Goal: Complete application form

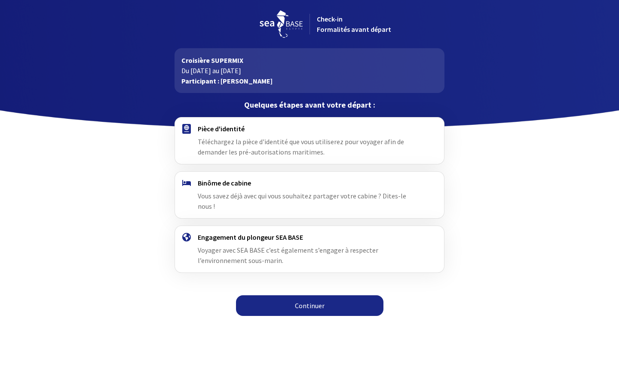
click at [305, 304] on link "Continuer" at bounding box center [309, 305] width 147 height 21
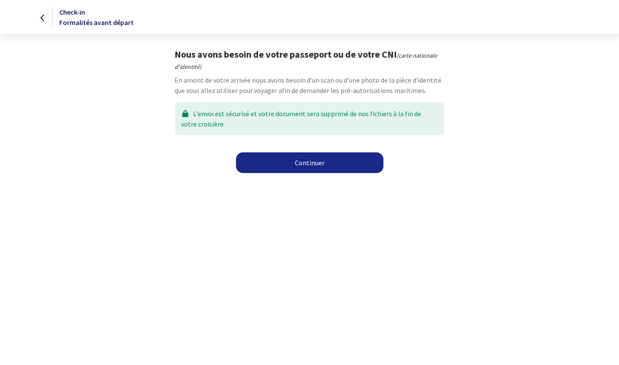
click at [268, 166] on link "Continuer" at bounding box center [309, 162] width 147 height 21
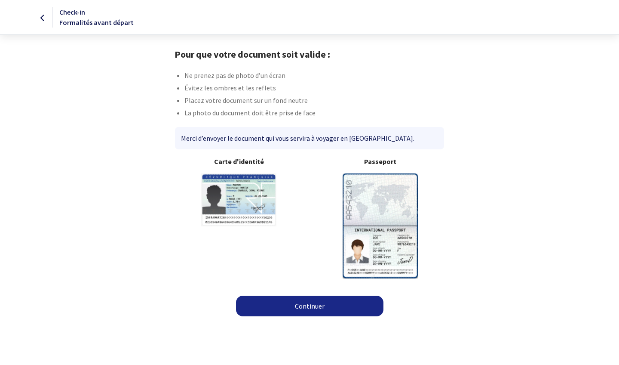
click at [395, 216] on img at bounding box center [380, 225] width 75 height 104
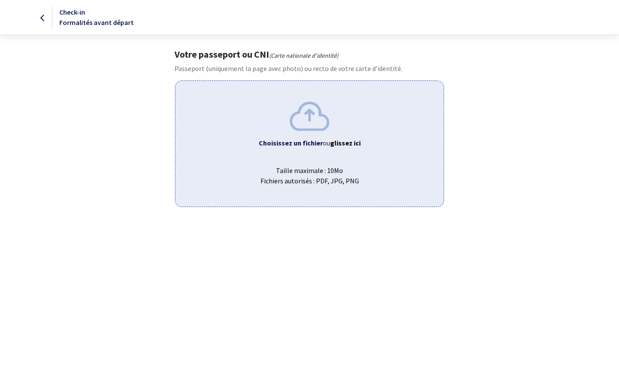
click at [335, 158] on span "Taille maximale : 10Mo Fichiers autorisés : PDF, JPG, PNG" at bounding box center [309, 172] width 254 height 28
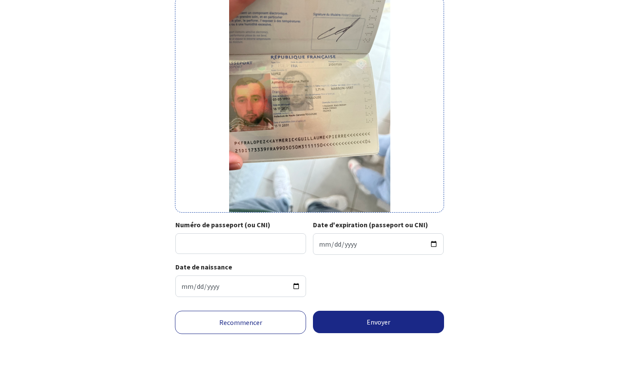
scroll to position [52, 0]
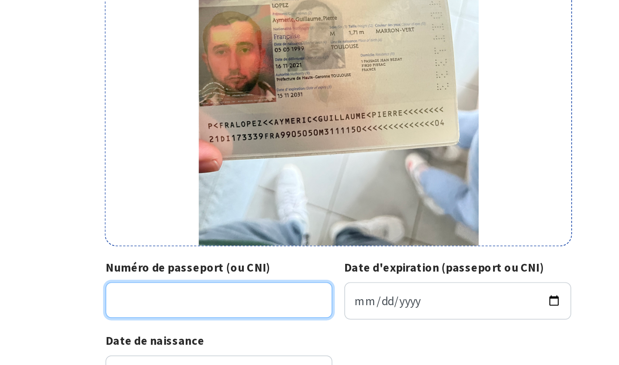
click at [175, 265] on input "Numéro de passeport (ou CNI)" at bounding box center [240, 275] width 131 height 21
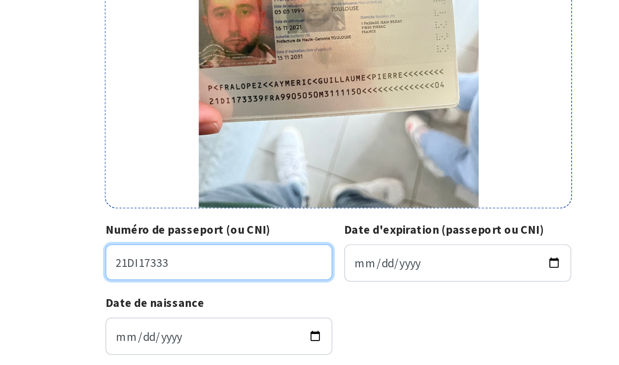
type input "21DI17333"
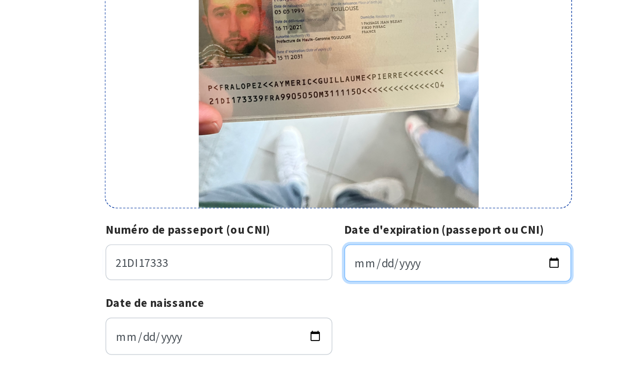
click at [313, 265] on input "Date d'expiration (passeport ou CNI)" at bounding box center [378, 275] width 131 height 21
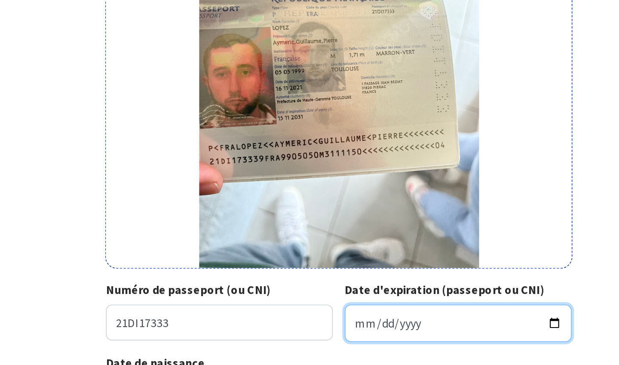
click at [313, 265] on input "Date d'expiration (passeport ou CNI)" at bounding box center [378, 275] width 131 height 21
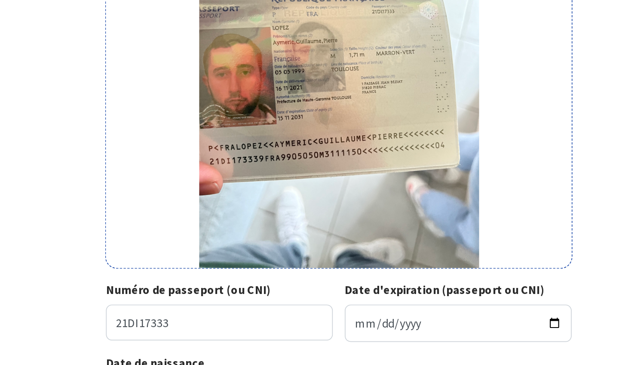
type input "2031-11-15"
click at [348, 148] on div "Votre passeport ou CNI Passeport (uniquement la page avec photo) ou recto de vo…" at bounding box center [310, 166] width 486 height 339
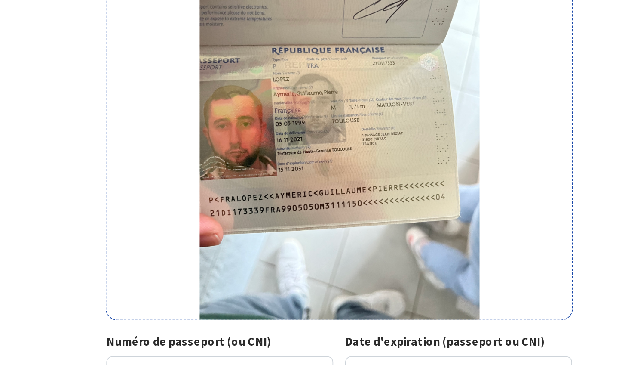
scroll to position [81, 0]
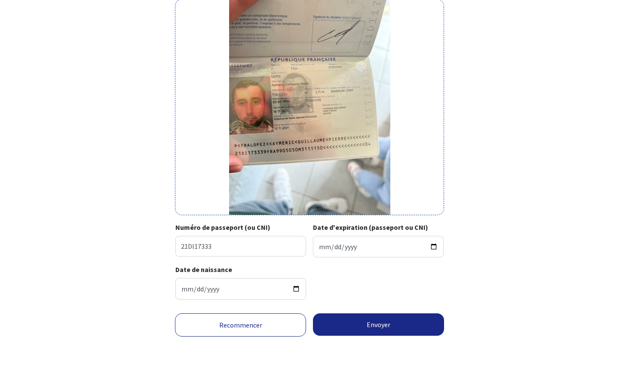
click at [401, 335] on button "Envoyer" at bounding box center [378, 324] width 131 height 22
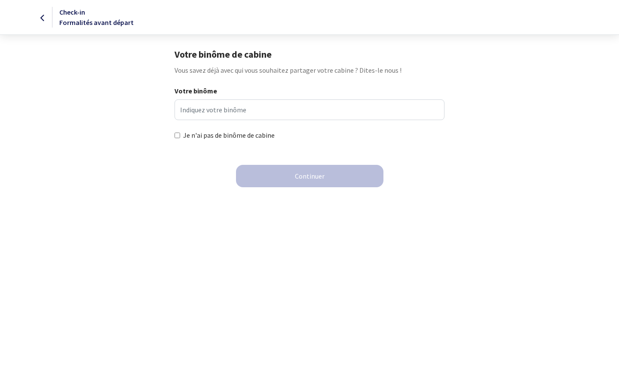
click at [245, 135] on label "Je n'ai pas de binôme de cabine" at bounding box center [229, 135] width 92 height 10
click at [180, 135] on input "Je n'ai pas de binôme de cabine" at bounding box center [178, 135] width 6 height 6
checkbox input "true"
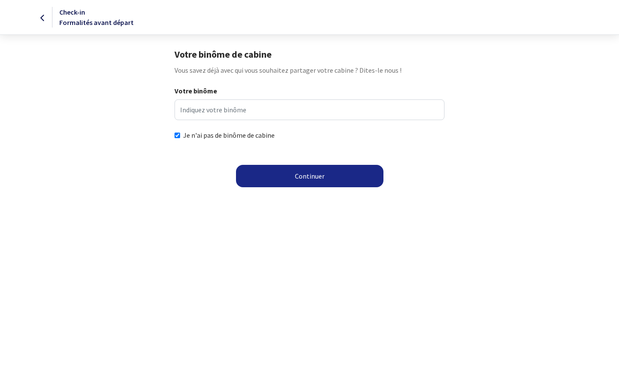
click at [310, 173] on button "Continuer" at bounding box center [309, 176] width 147 height 22
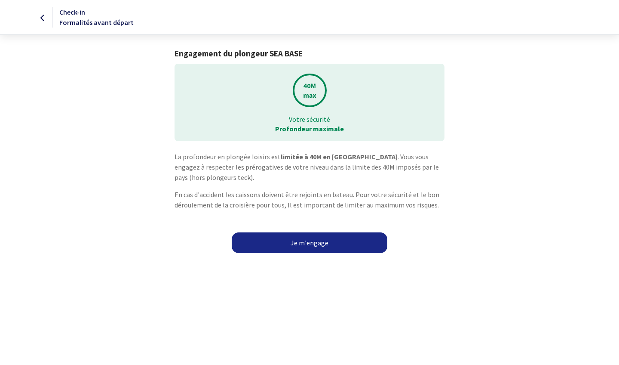
click at [301, 240] on link "Je m'engage" at bounding box center [310, 242] width 156 height 21
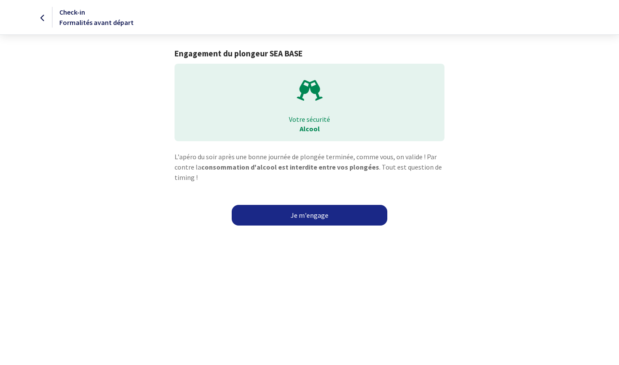
click at [307, 218] on link "Je m'engage" at bounding box center [310, 215] width 156 height 21
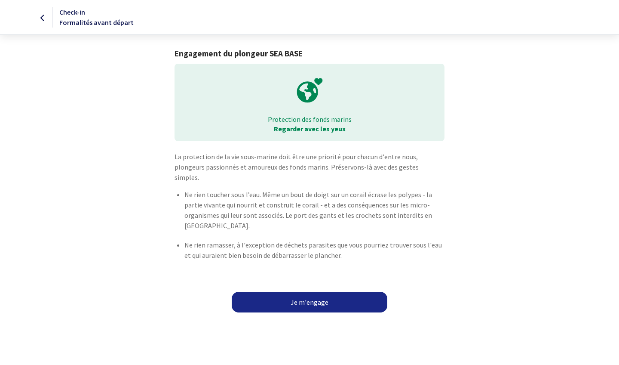
click at [298, 291] on link "Je m'engage" at bounding box center [310, 301] width 156 height 21
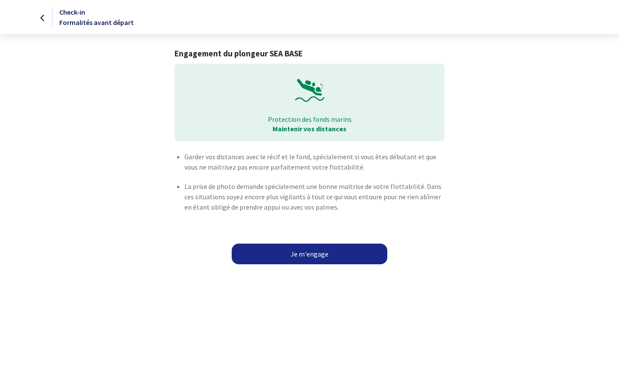
click at [300, 254] on link "Je m'engage" at bounding box center [310, 253] width 156 height 21
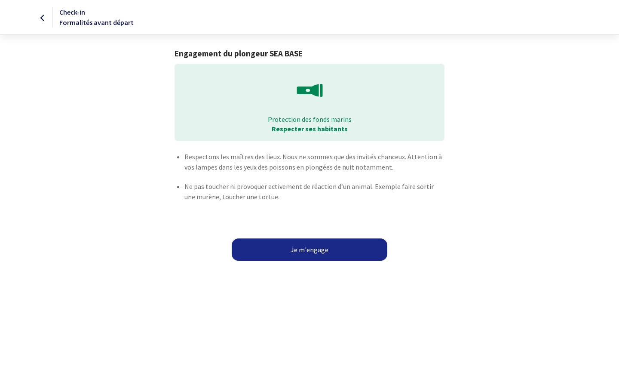
click at [302, 251] on button "Je m'engage" at bounding box center [310, 249] width 156 height 22
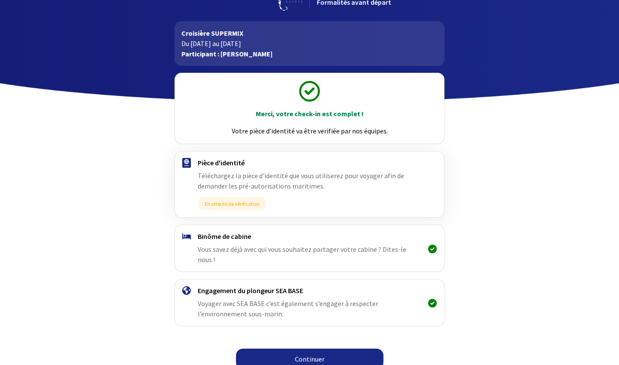
scroll to position [26, 0]
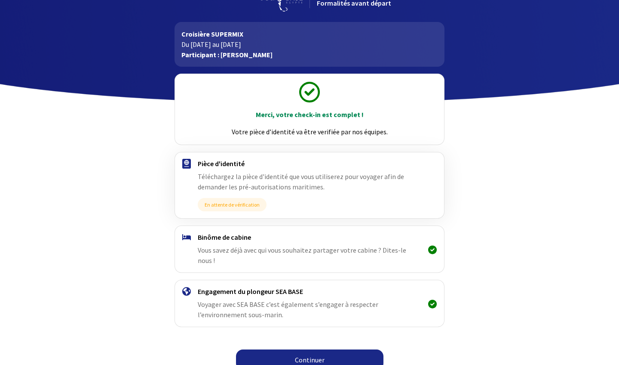
click at [321, 353] on link "Continuer" at bounding box center [309, 359] width 147 height 21
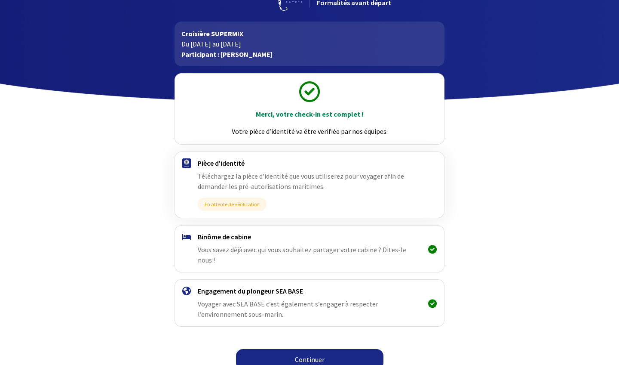
scroll to position [26, 0]
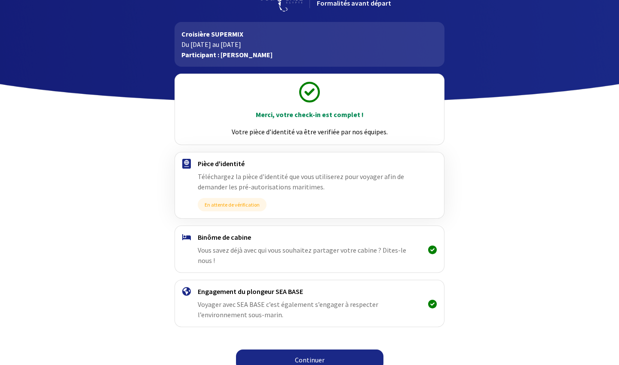
click at [309, 349] on link "Continuer" at bounding box center [309, 359] width 147 height 21
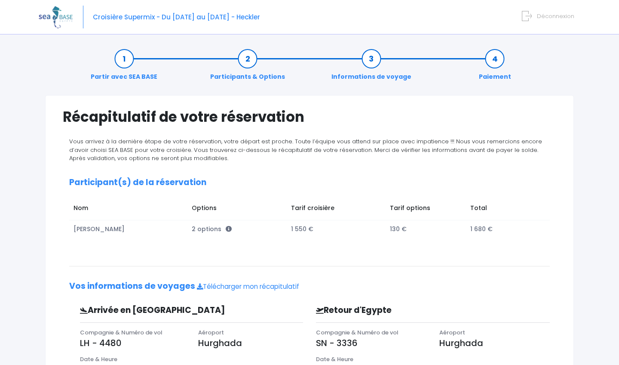
click at [46, 16] on img at bounding box center [56, 17] width 34 height 22
click at [54, 15] on img at bounding box center [56, 17] width 34 height 22
click at [181, 16] on span "Croisière Supermix - Du [DATE] au [DATE] - Heckler" at bounding box center [176, 16] width 167 height 9
